Goal: Transaction & Acquisition: Purchase product/service

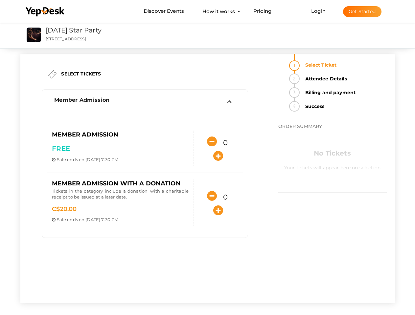
click at [207, 158] on div "0" at bounding box center [218, 148] width 39 height 29
click at [45, 12] on use at bounding box center [45, 12] width 39 height 10
click at [318, 11] on link "Login" at bounding box center [318, 11] width 14 height 6
click at [362, 11] on button "Get Started" at bounding box center [362, 11] width 38 height 11
click at [212, 141] on icon "button" at bounding box center [212, 142] width 10 height 10
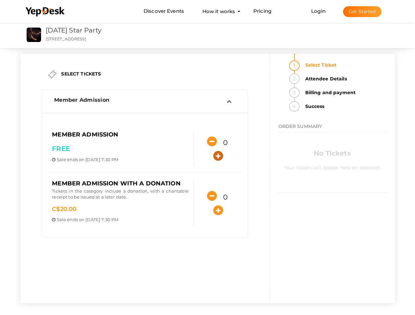
click at [218, 156] on icon "button" at bounding box center [218, 156] width 10 height 10
type input "1"
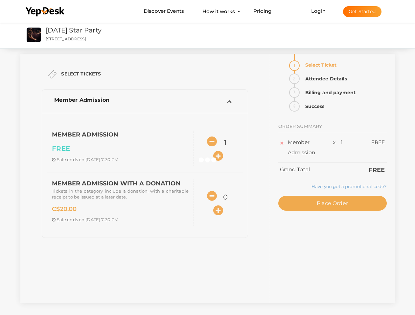
click at [212, 196] on div at bounding box center [207, 157] width 415 height 315
click at [218, 210] on div at bounding box center [207, 157] width 415 height 315
click at [344, 64] on div at bounding box center [207, 157] width 415 height 315
click at [344, 80] on div at bounding box center [207, 157] width 415 height 315
